Goal: Find contact information: Find contact information

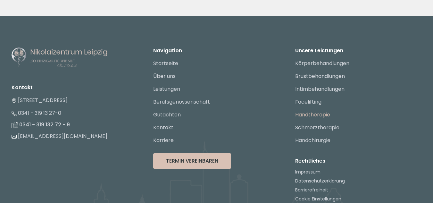
scroll to position [2494, 0]
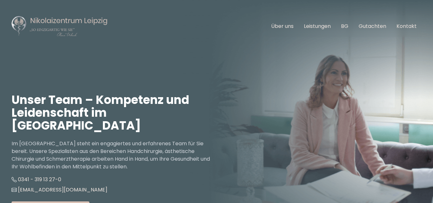
scroll to position [817, 0]
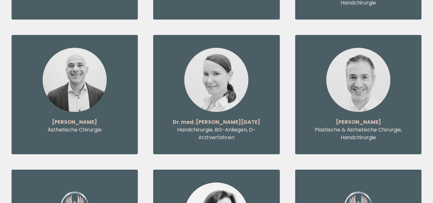
click at [360, 118] on p "Moritz Brill" at bounding box center [358, 122] width 101 height 8
click at [361, 126] on p "Plastische & Ästhetische Chirurgie, Handchirurgie" at bounding box center [358, 133] width 101 height 15
click at [367, 118] on p "Moritz Brill" at bounding box center [358, 122] width 101 height 8
drag, startPoint x: 367, startPoint y: 98, endPoint x: 374, endPoint y: 101, distance: 7.4
click at [368, 118] on p "Moritz Brill" at bounding box center [358, 122] width 101 height 8
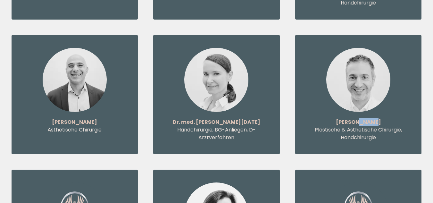
copy p "Brill"
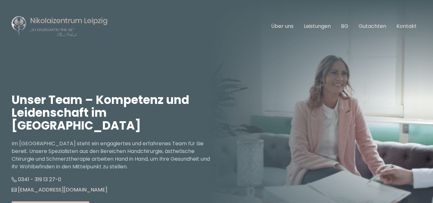
scroll to position [817, 0]
